Goal: Check status: Check status

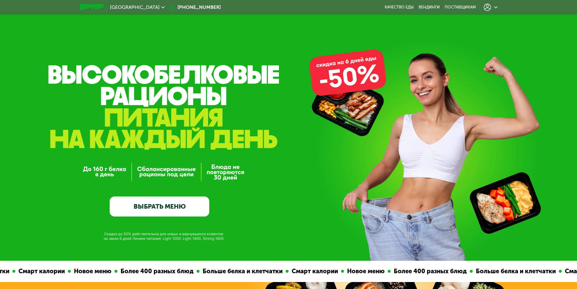
click at [491, 6] on use at bounding box center [487, 7] width 7 height 7
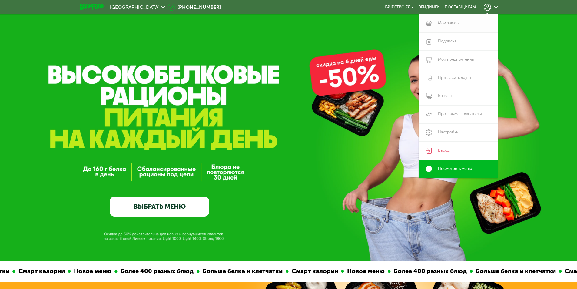
click at [465, 21] on link "Мои заказы" at bounding box center [458, 23] width 79 height 18
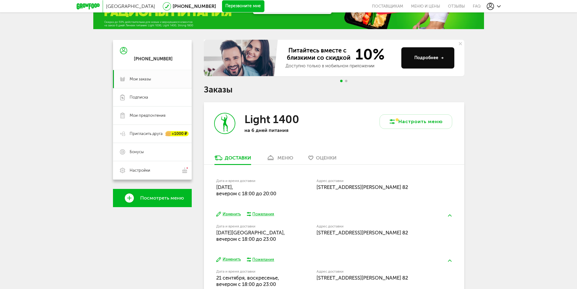
scroll to position [68, 0]
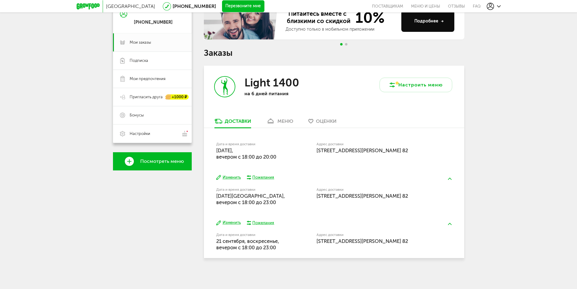
drag, startPoint x: 215, startPoint y: 149, endPoint x: 311, endPoint y: 155, distance: 95.6
click at [311, 155] on div "Дата и время доставки 17 сентября, среда, вечером c 18:00 до 20:00 Адрес достав…" at bounding box center [334, 148] width 261 height 40
drag, startPoint x: 215, startPoint y: 198, endPoint x: 294, endPoint y: 200, distance: 79.1
click at [294, 200] on div "Изменить Пожелания Дата и время доставки 19 сентября, пятница, вечером c 18:00 …" at bounding box center [334, 189] width 261 height 45
drag, startPoint x: 216, startPoint y: 239, endPoint x: 292, endPoint y: 246, distance: 76.4
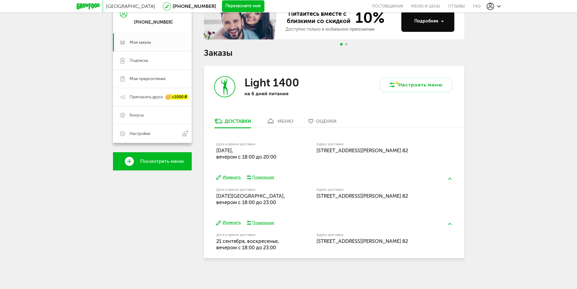
click at [292, 246] on div "Дата и время доставки 21 сентября, воскресенье, вечером c 18:00 до 23:00" at bounding box center [266, 241] width 100 height 19
drag, startPoint x: 288, startPoint y: 129, endPoint x: 287, endPoint y: 126, distance: 3.8
click at [288, 129] on div "Дата и время доставки 17 сентября, среда, вечером c 18:00 до 20:00 Адрес достав…" at bounding box center [334, 148] width 261 height 40
click at [287, 122] on div "меню" at bounding box center [286, 121] width 16 height 6
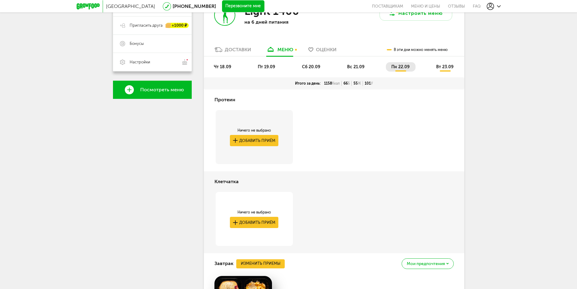
scroll to position [88, 0]
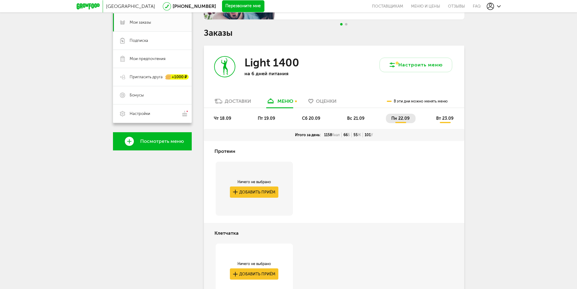
click at [351, 115] on li "вс 21.09" at bounding box center [356, 118] width 29 height 9
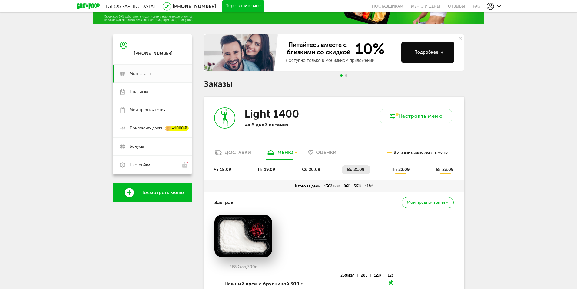
scroll to position [0, 0]
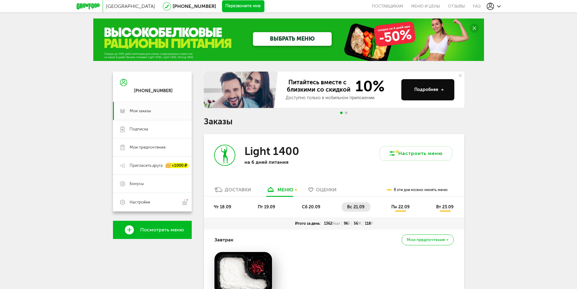
click at [312, 205] on span "сб 20.09" at bounding box center [311, 206] width 18 height 5
click at [248, 192] on div "Доставки" at bounding box center [238, 190] width 26 height 6
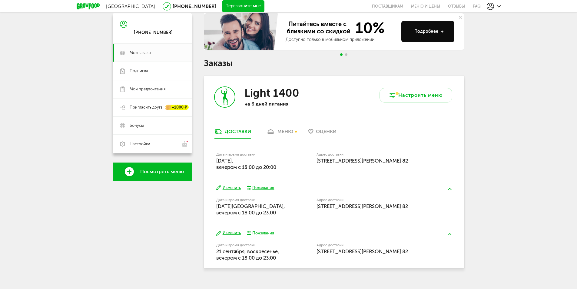
scroll to position [68, 0]
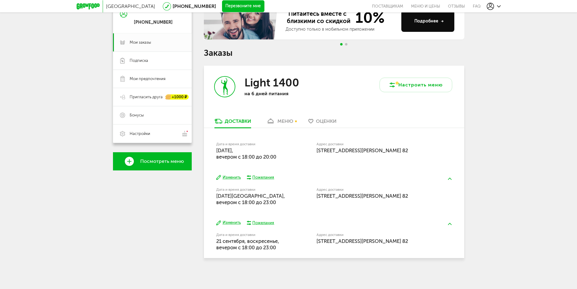
click at [286, 123] on div "меню" at bounding box center [286, 121] width 16 height 6
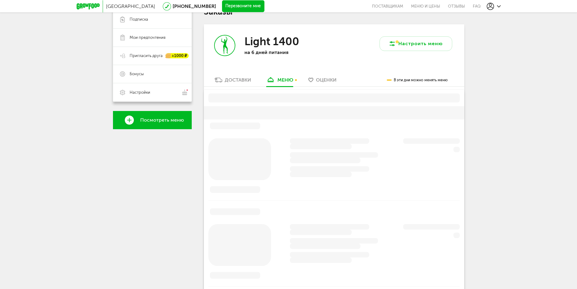
scroll to position [119, 0]
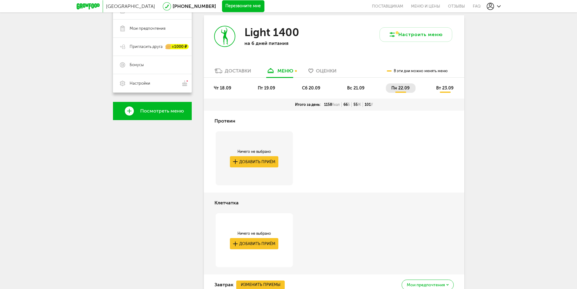
click at [245, 66] on div "Light 1400 на 6 дней питания" at bounding box center [269, 41] width 130 height 52
click at [246, 69] on div "Доставки" at bounding box center [238, 71] width 26 height 6
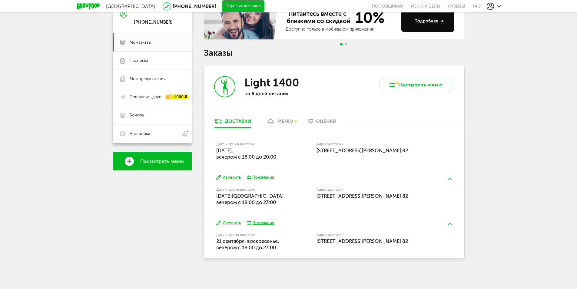
scroll to position [68, 0]
drag, startPoint x: 214, startPoint y: 142, endPoint x: 296, endPoint y: 158, distance: 83.4
click at [296, 158] on div "Дата и время доставки 17 сентября, среда, вечером c 18:00 до 20:00 Адрес достав…" at bounding box center [334, 148] width 261 height 40
click at [484, 127] on div "Москва 8 (800) 555-21-78 Перезвоните мне поставщикам Меню и цены Отзывы FAQ 8 (…" at bounding box center [288, 110] width 577 height 357
click at [293, 118] on div "меню" at bounding box center [286, 121] width 16 height 6
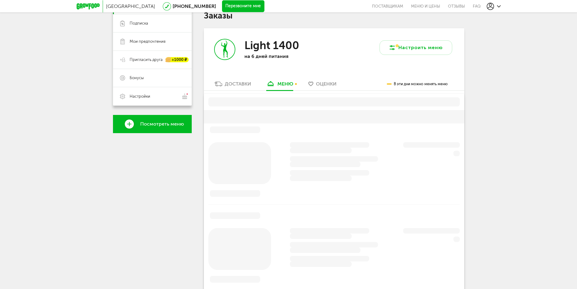
scroll to position [119, 0]
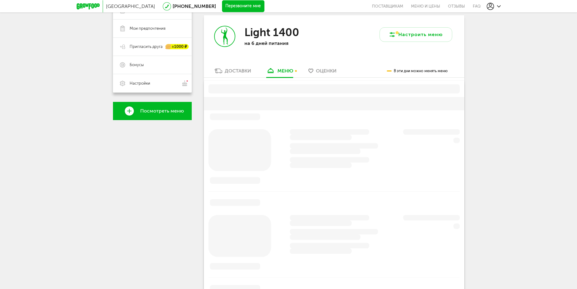
click at [241, 70] on div "Доставки" at bounding box center [238, 71] width 26 height 6
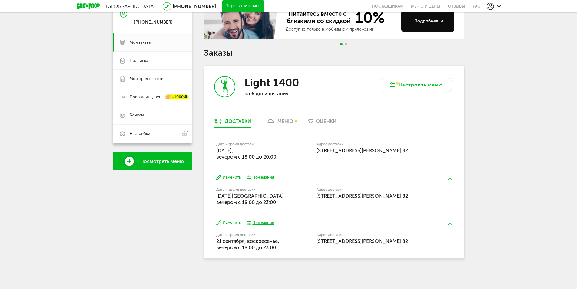
scroll to position [68, 0]
click at [294, 123] on link "меню" at bounding box center [279, 123] width 33 height 10
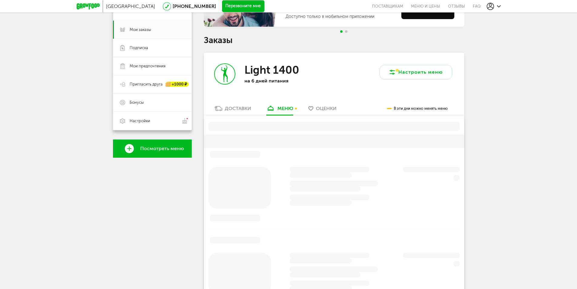
scroll to position [119, 0]
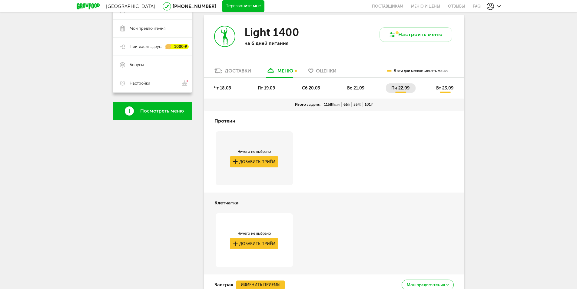
click at [222, 87] on span "чт 18.09" at bounding box center [222, 87] width 17 height 5
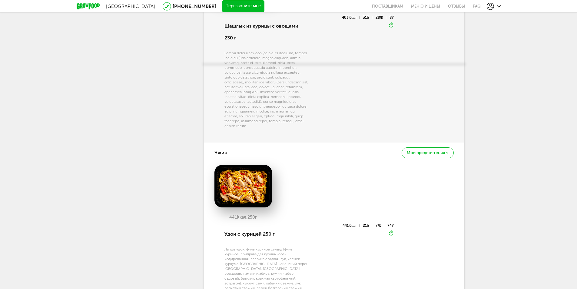
scroll to position [534, 0]
